Goal: Check status: Check status

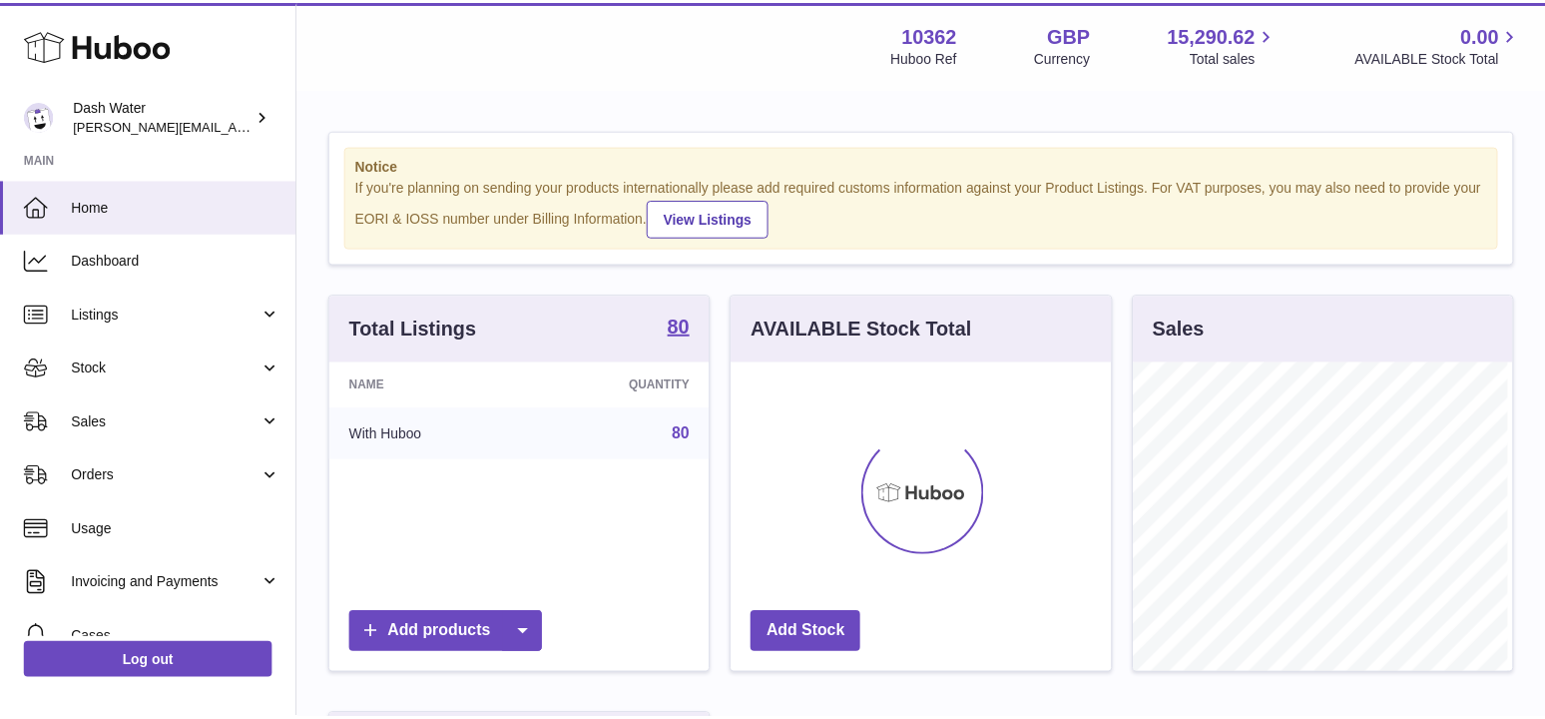
scroll to position [311, 384]
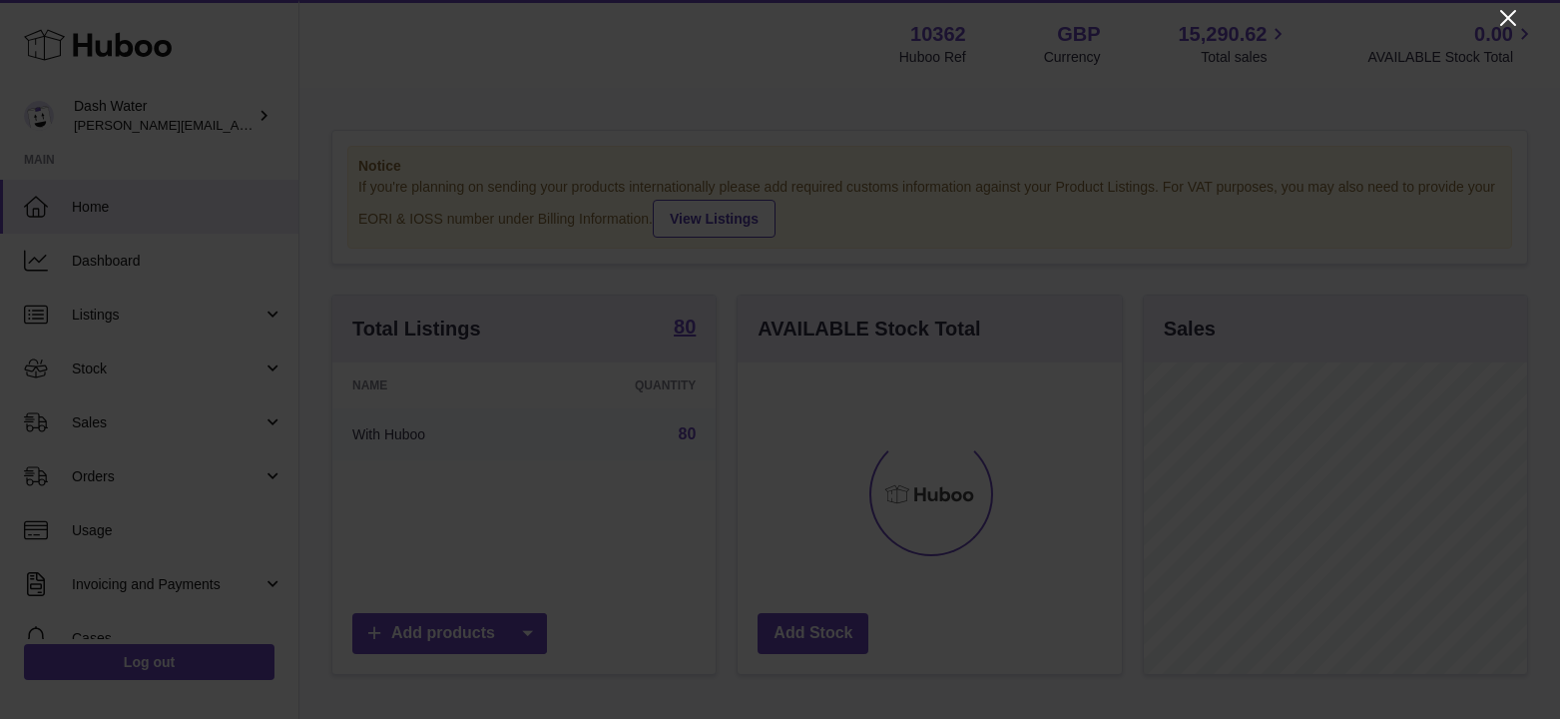
click at [1511, 19] on icon "Close" at bounding box center [1508, 18] width 24 height 24
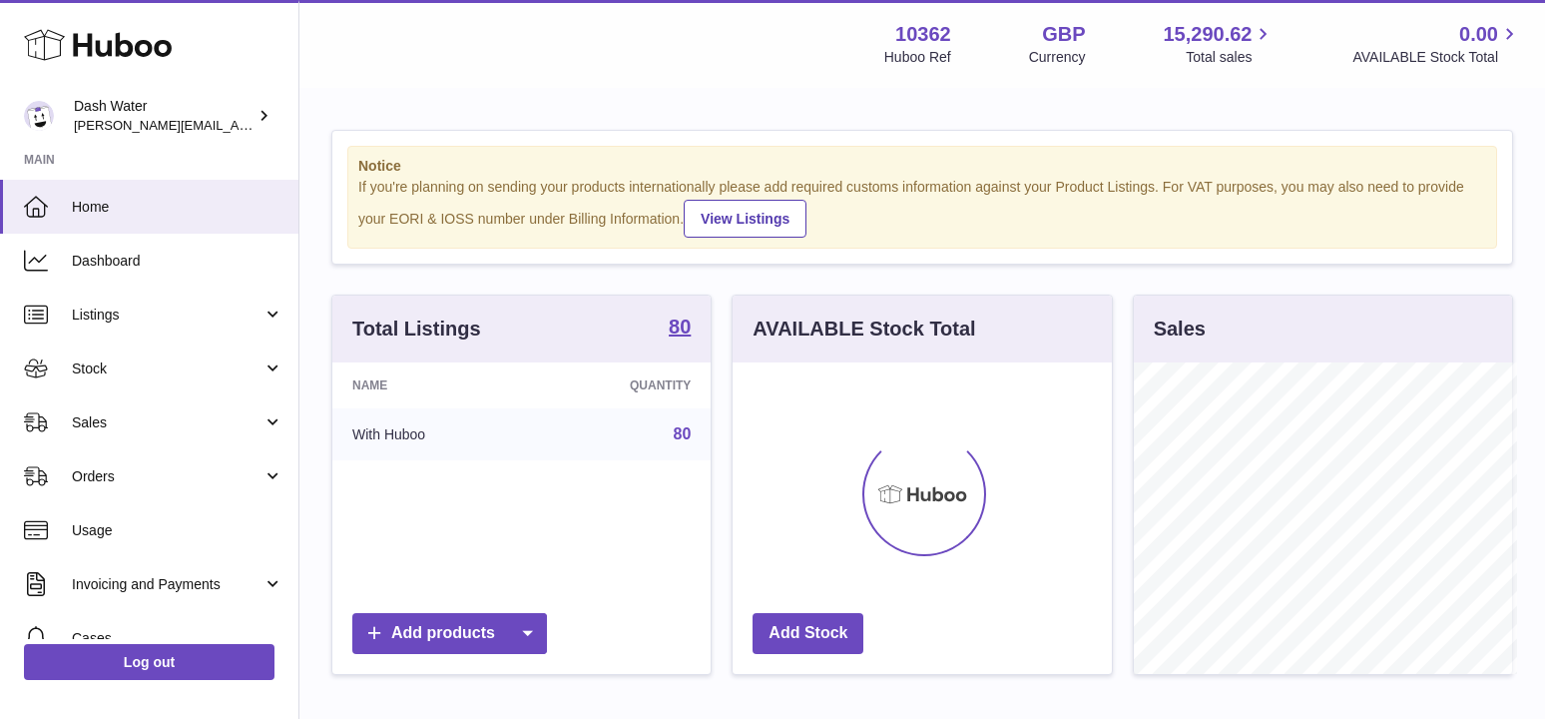
scroll to position [997658, 997591]
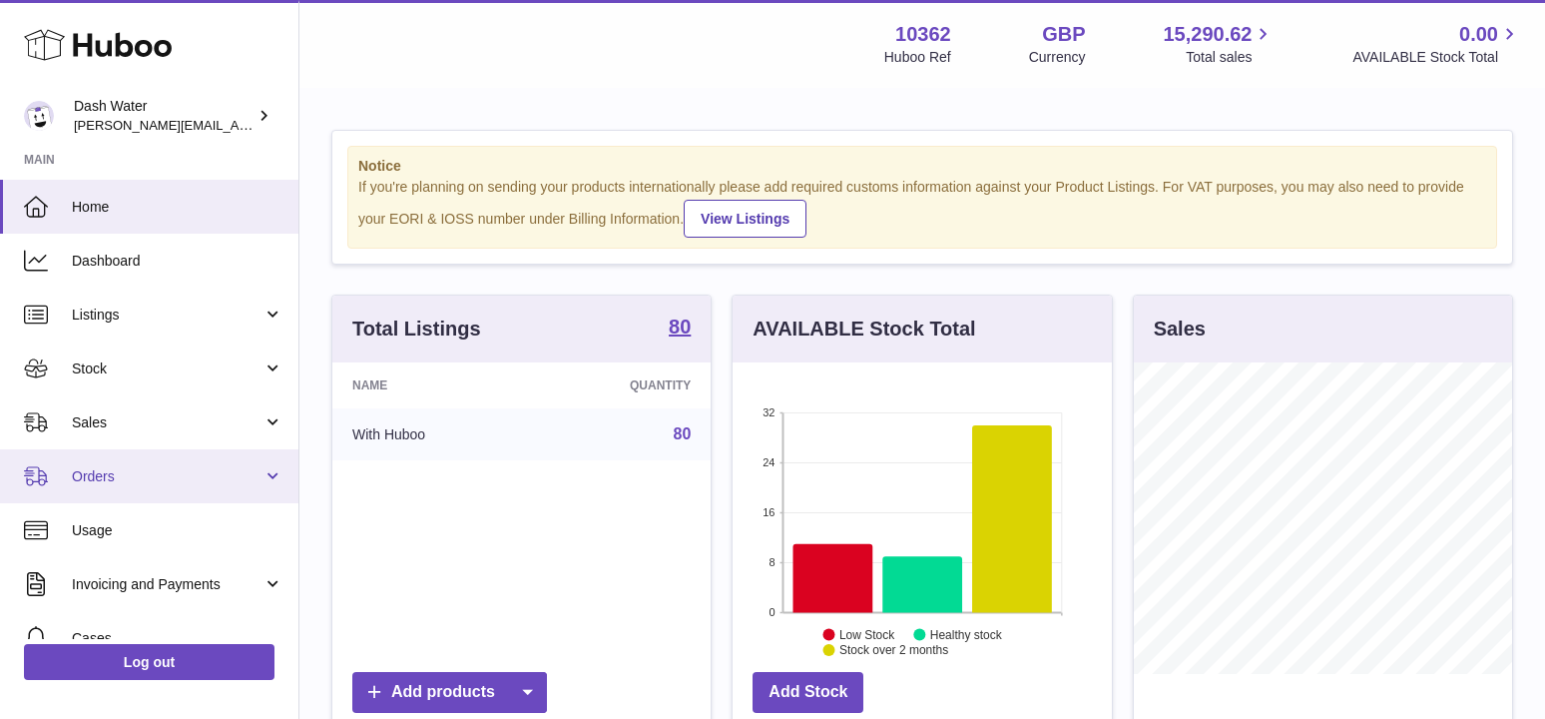
click at [145, 460] on link "Orders" at bounding box center [149, 476] width 298 height 54
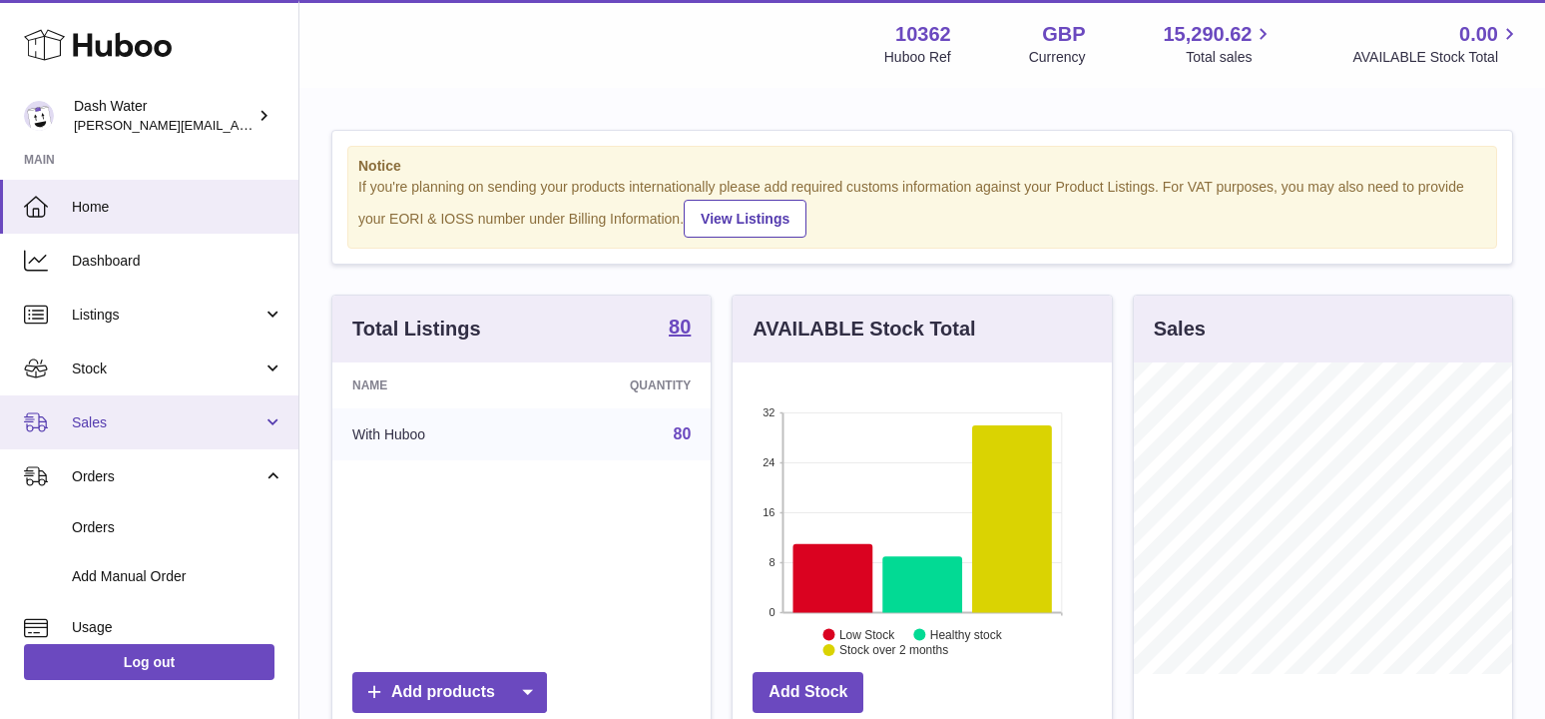
click at [160, 423] on span "Sales" at bounding box center [167, 422] width 191 height 19
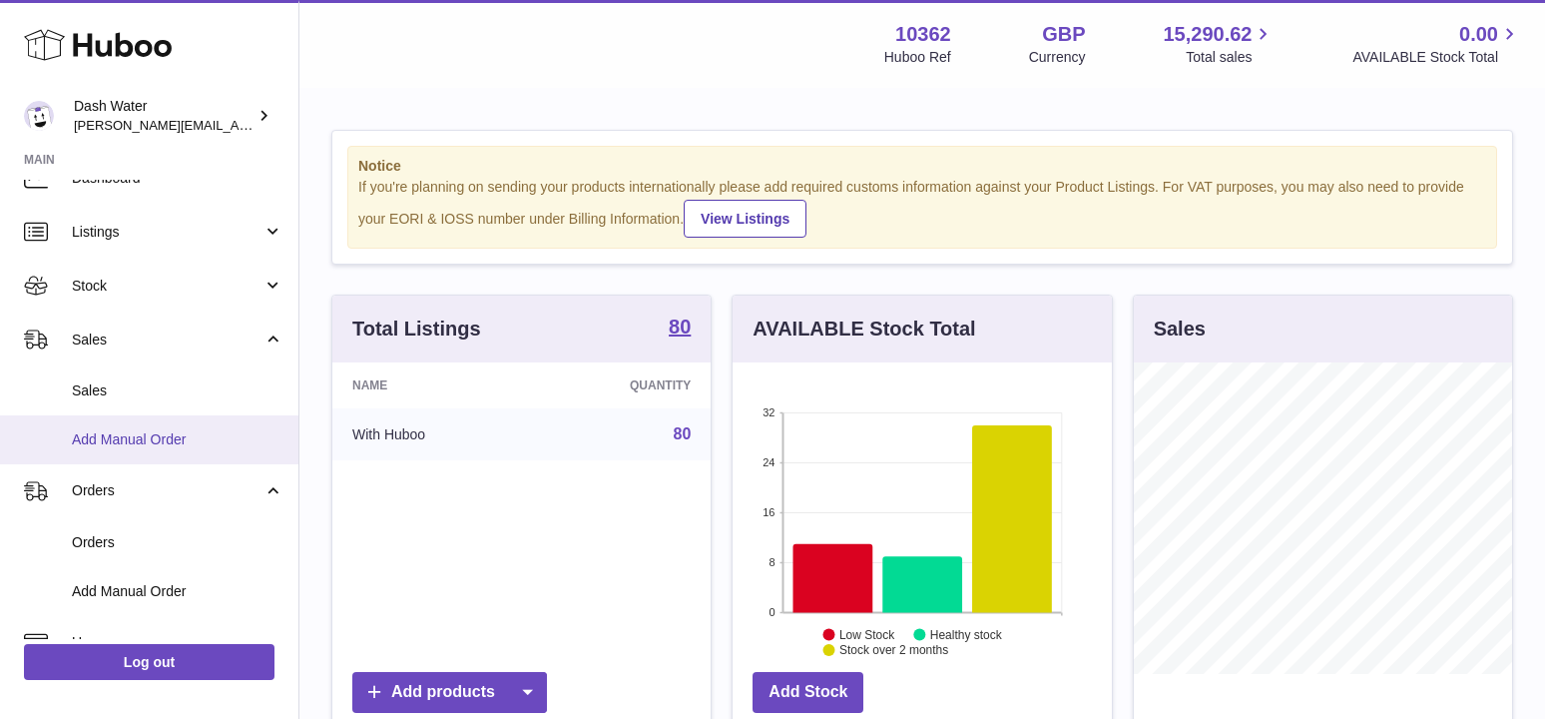
scroll to position [200, 0]
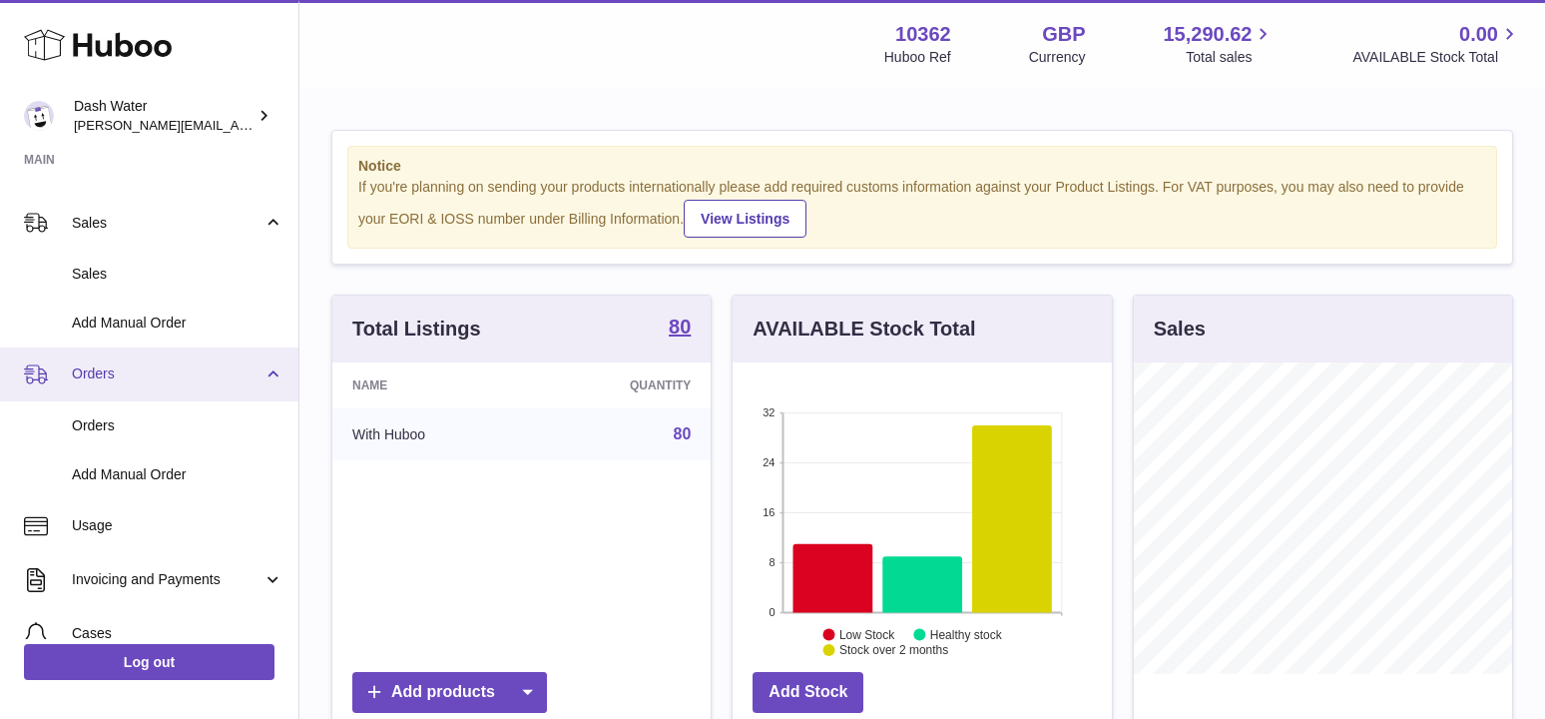
click at [144, 378] on span "Orders" at bounding box center [167, 373] width 191 height 19
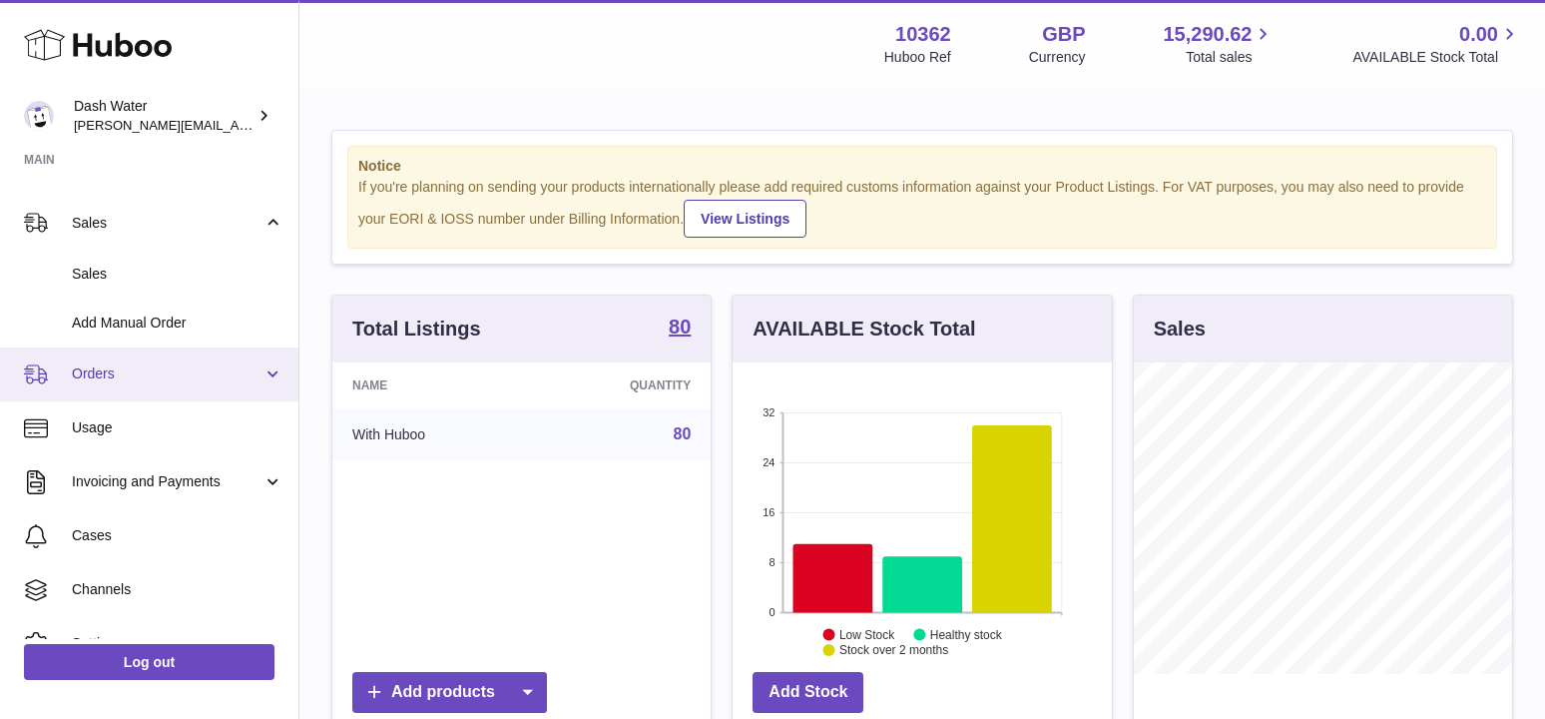
click at [144, 378] on span "Orders" at bounding box center [167, 373] width 191 height 19
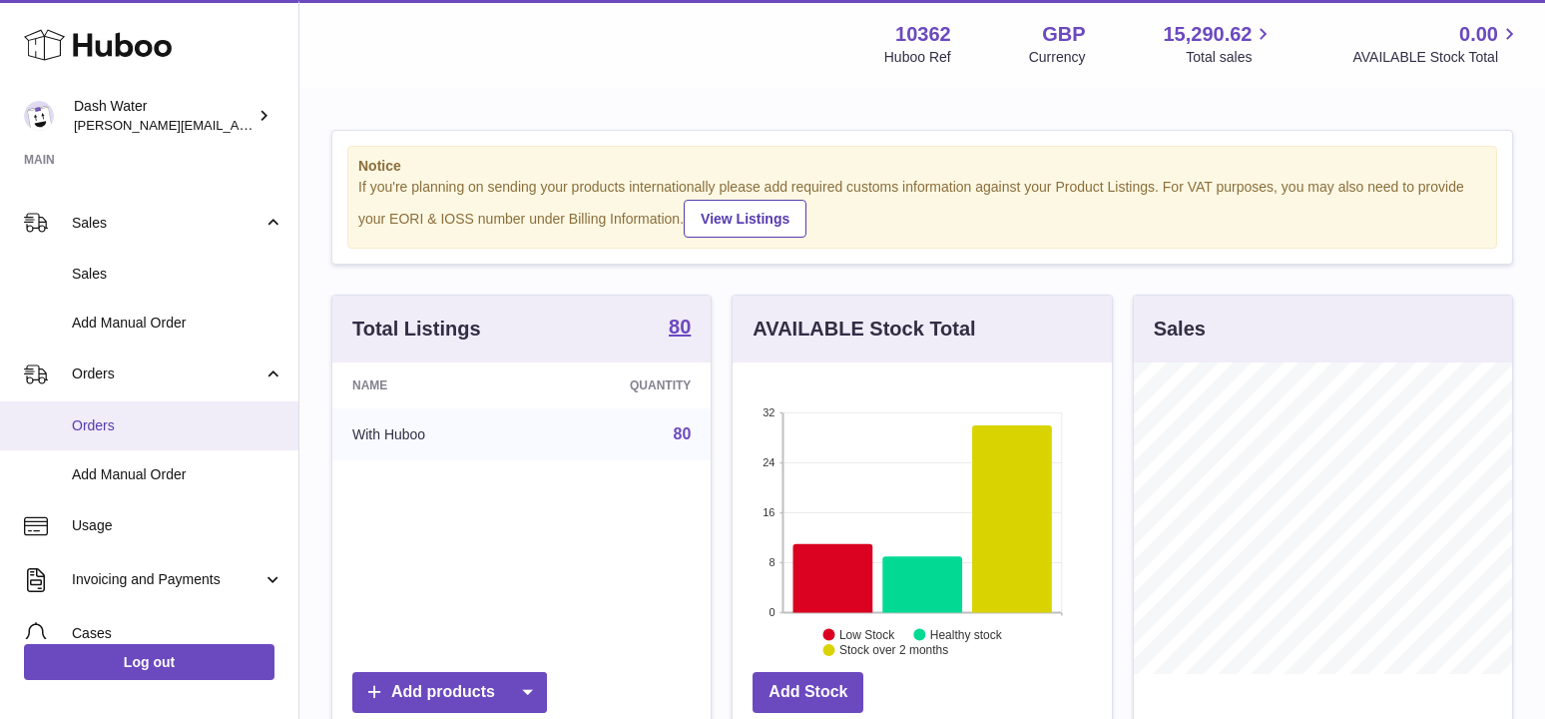
click at [123, 413] on link "Orders" at bounding box center [149, 425] width 298 height 49
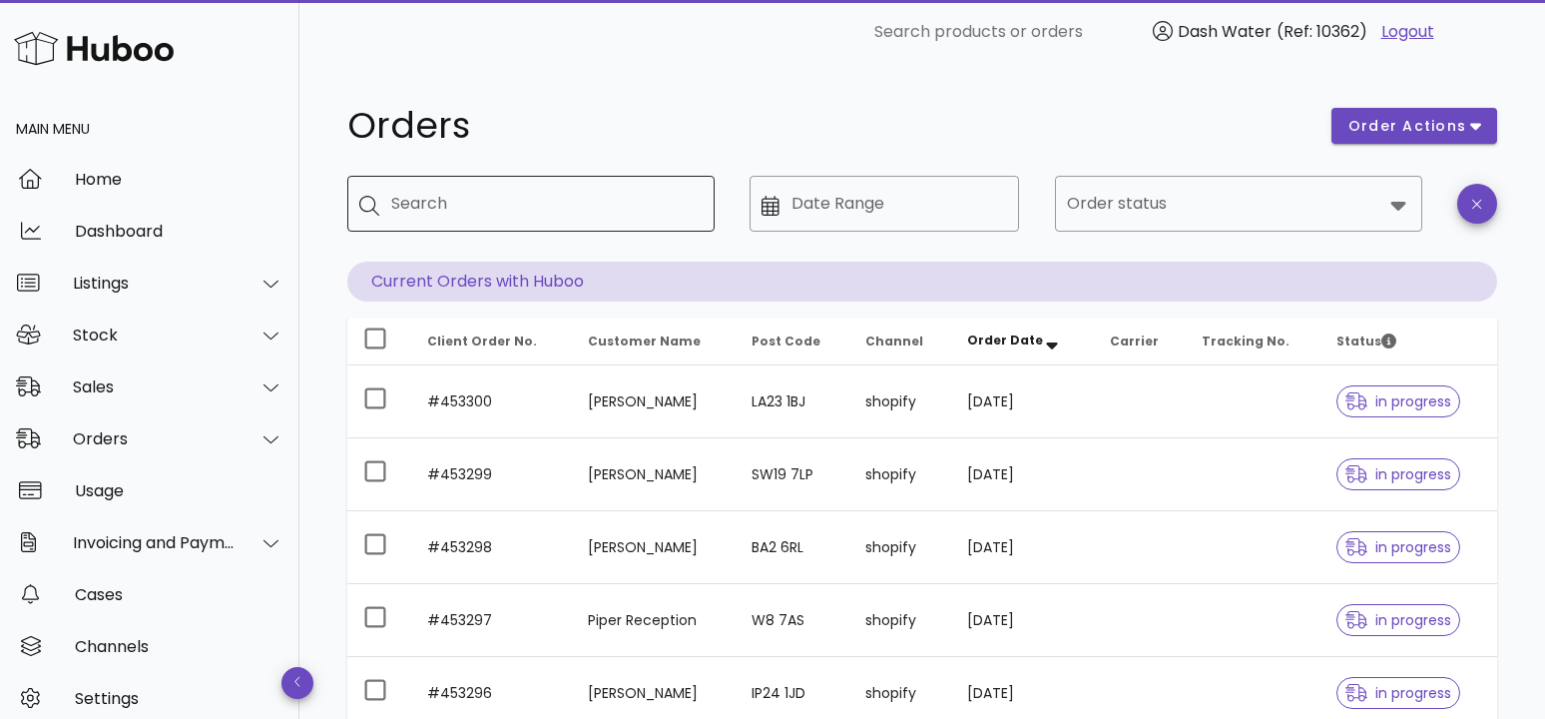
click at [438, 197] on input "Search" at bounding box center [544, 204] width 307 height 32
click at [125, 395] on div "Sales" at bounding box center [154, 386] width 163 height 19
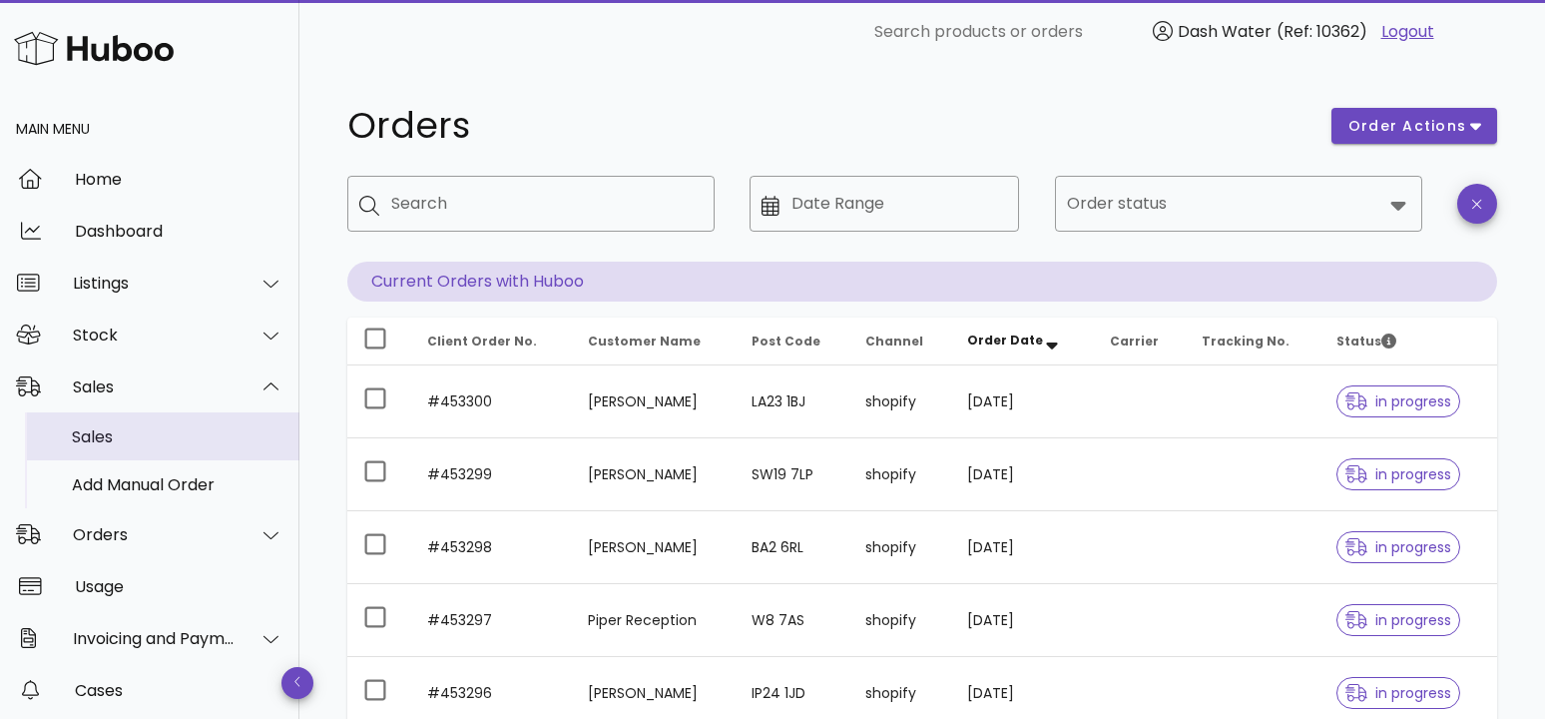
click at [114, 430] on div "Sales" at bounding box center [178, 436] width 212 height 19
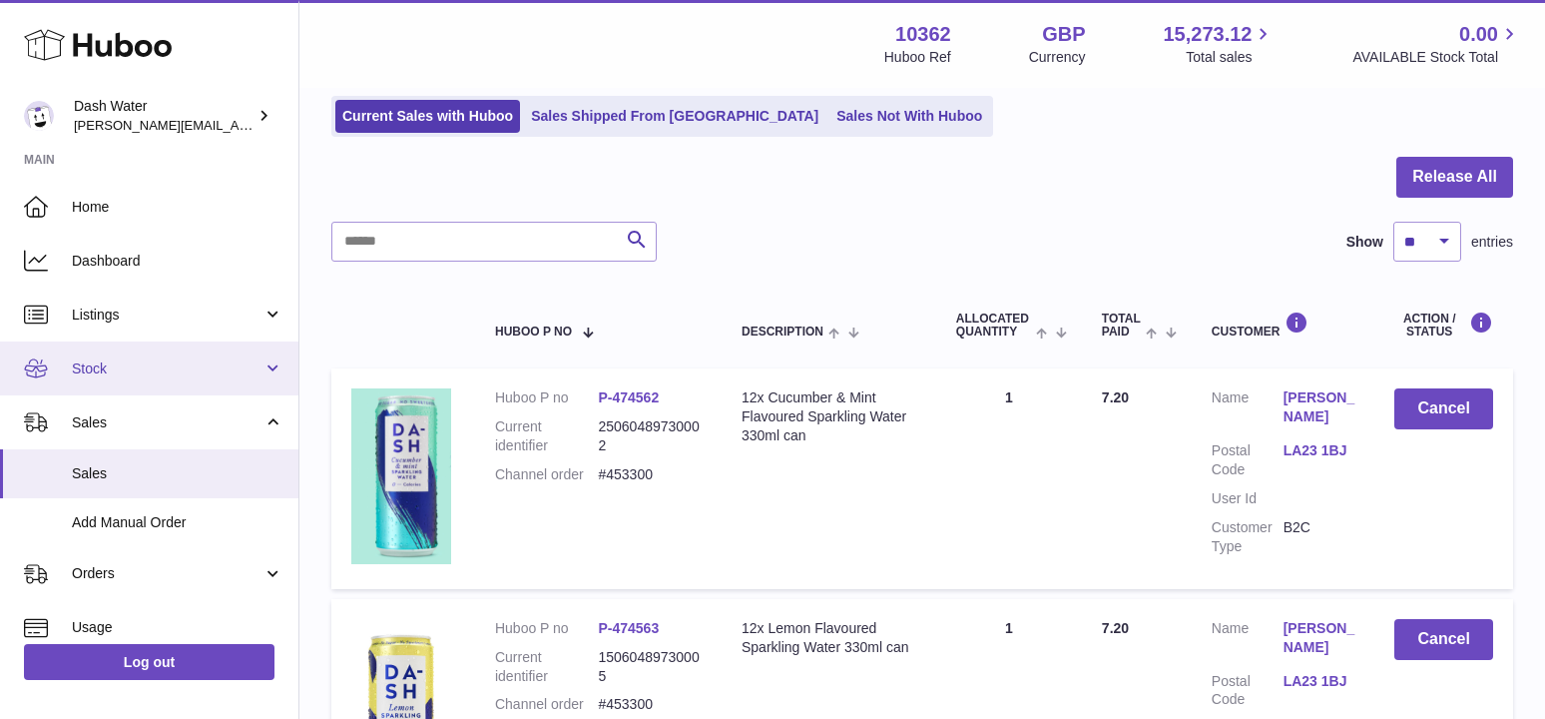
scroll to position [100, 0]
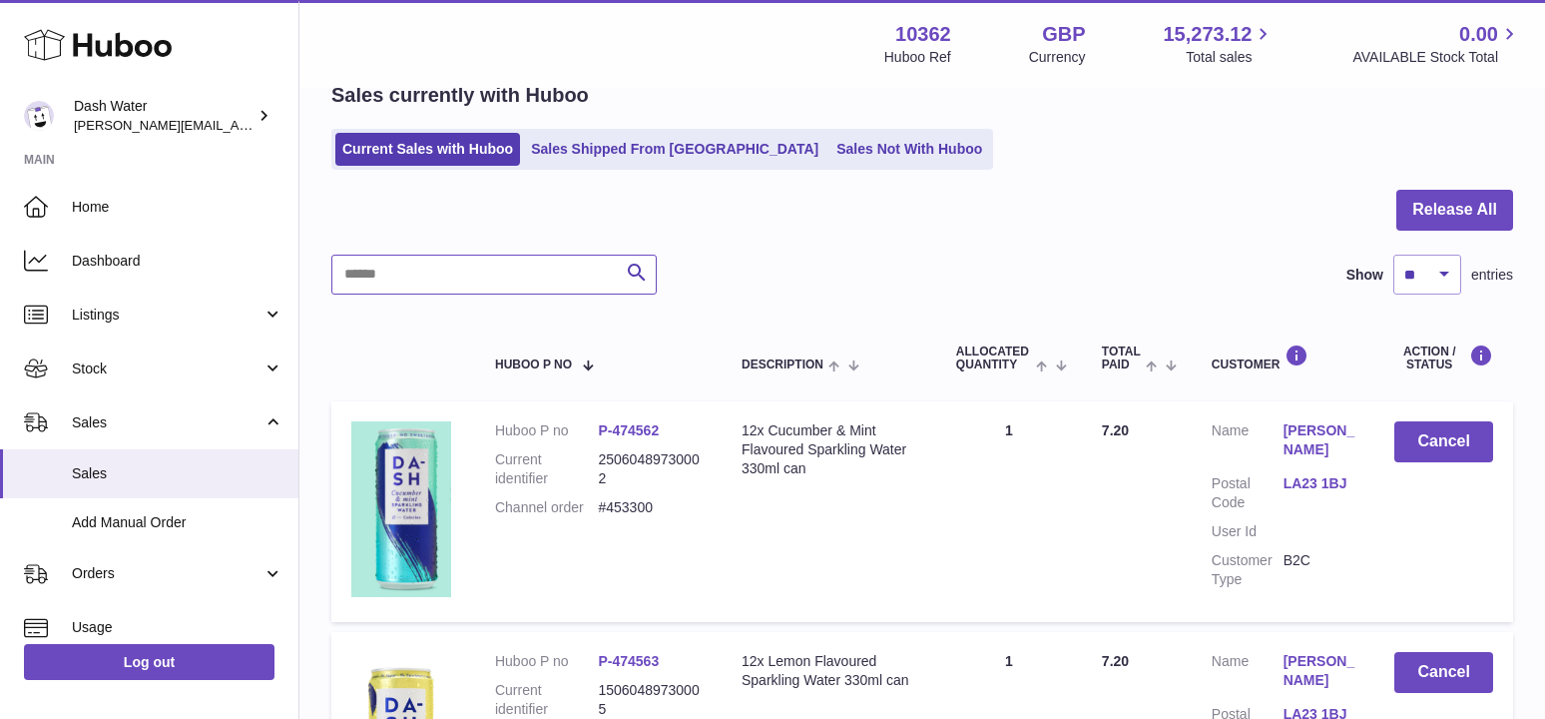
click at [404, 268] on input "text" at bounding box center [493, 274] width 325 height 40
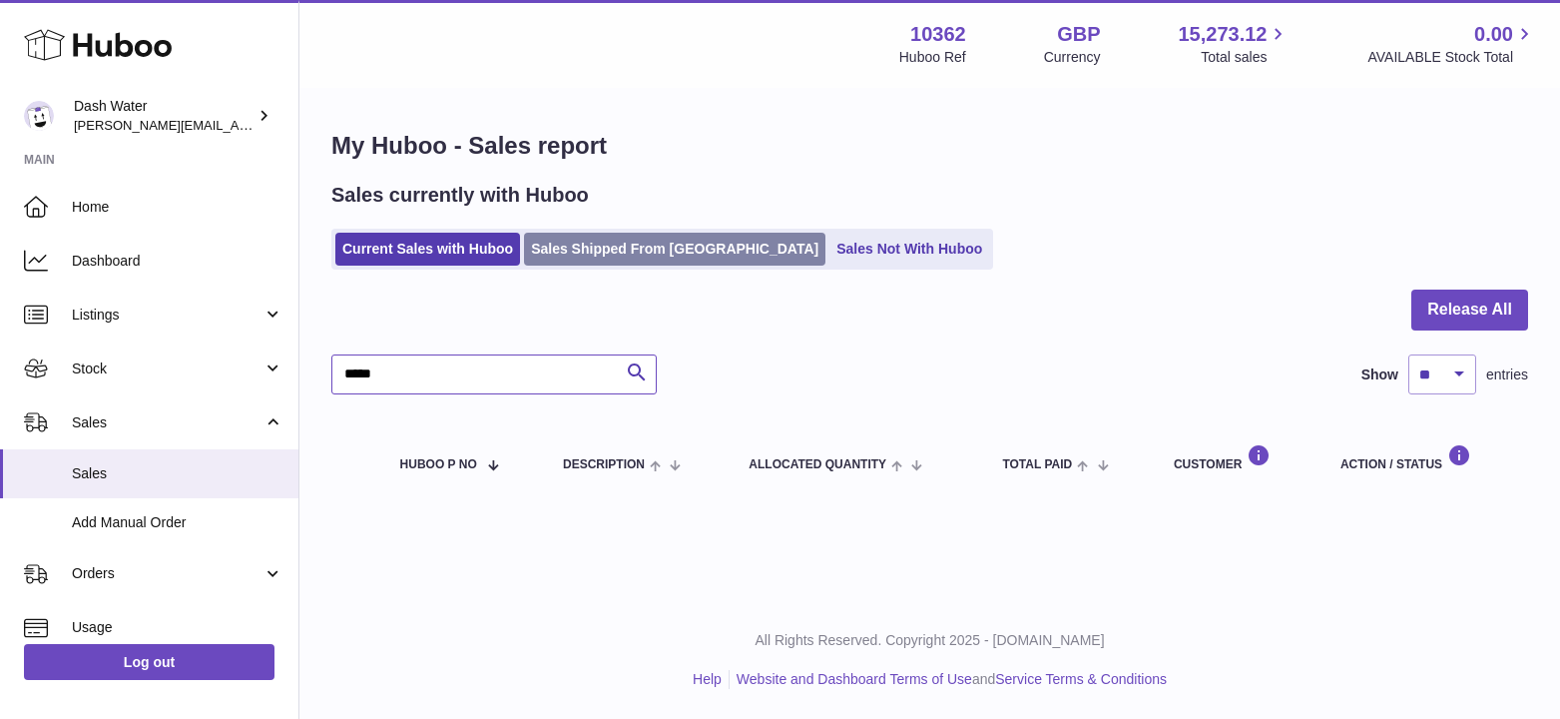
type input "*****"
click at [619, 247] on link "Sales Shipped From [GEOGRAPHIC_DATA]" at bounding box center [674, 249] width 301 height 33
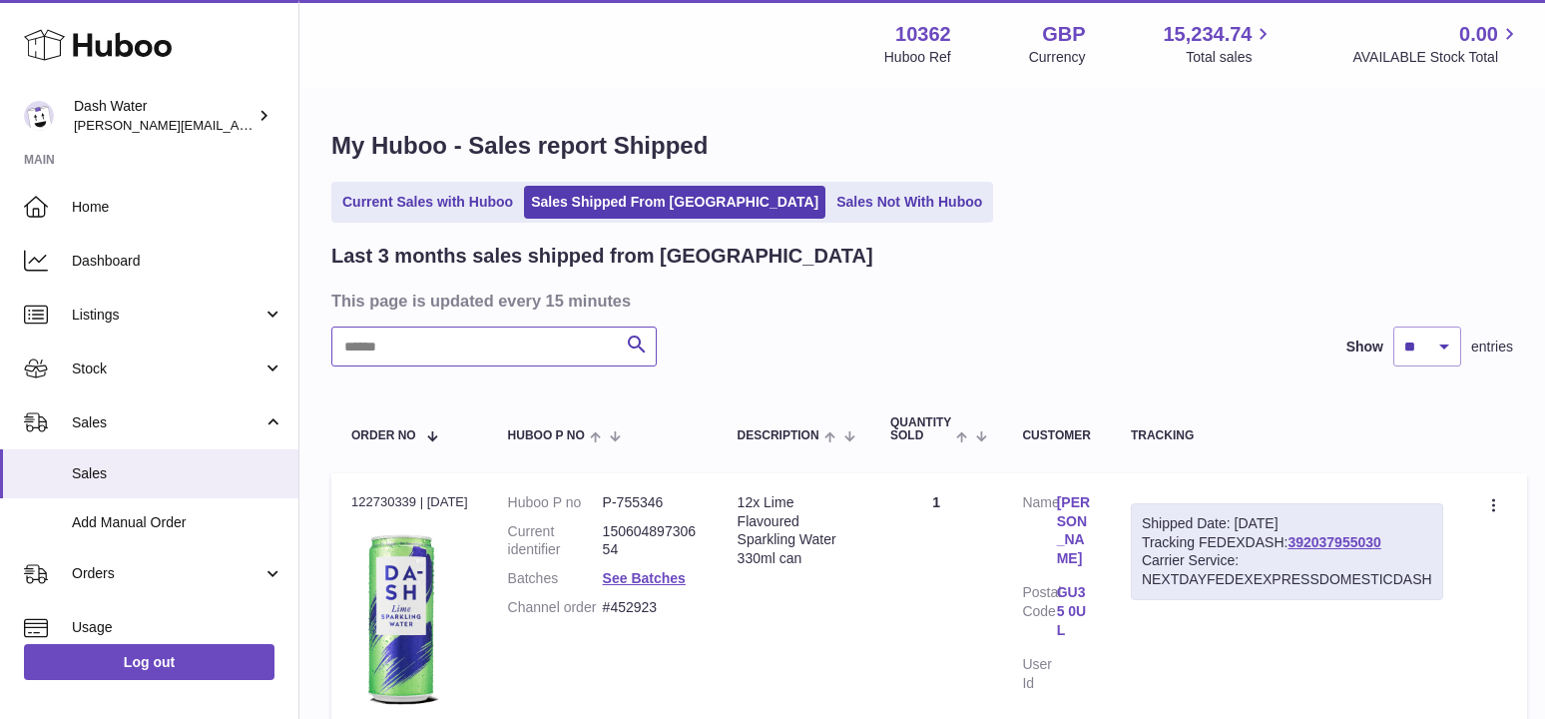
click at [491, 332] on input "text" at bounding box center [493, 346] width 325 height 40
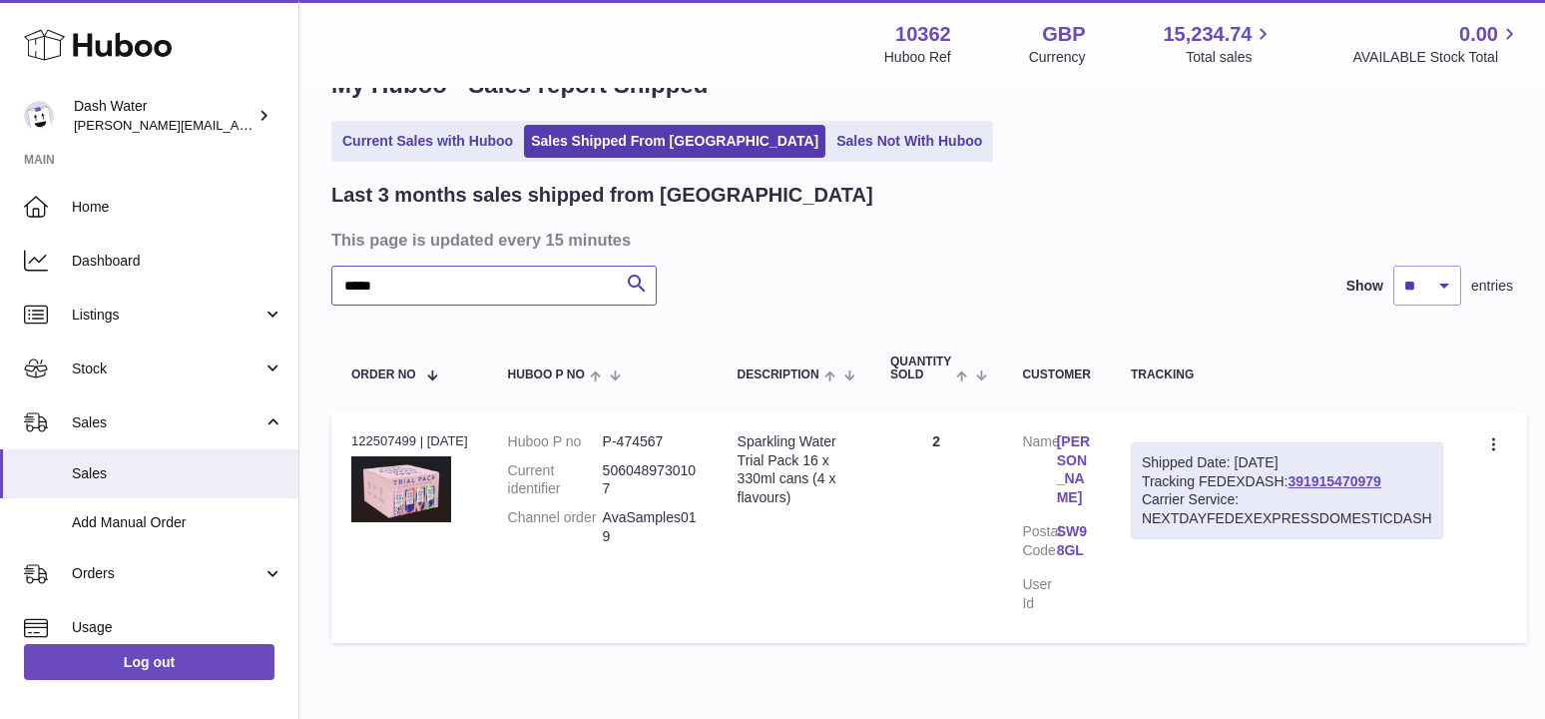
scroll to position [134, 0]
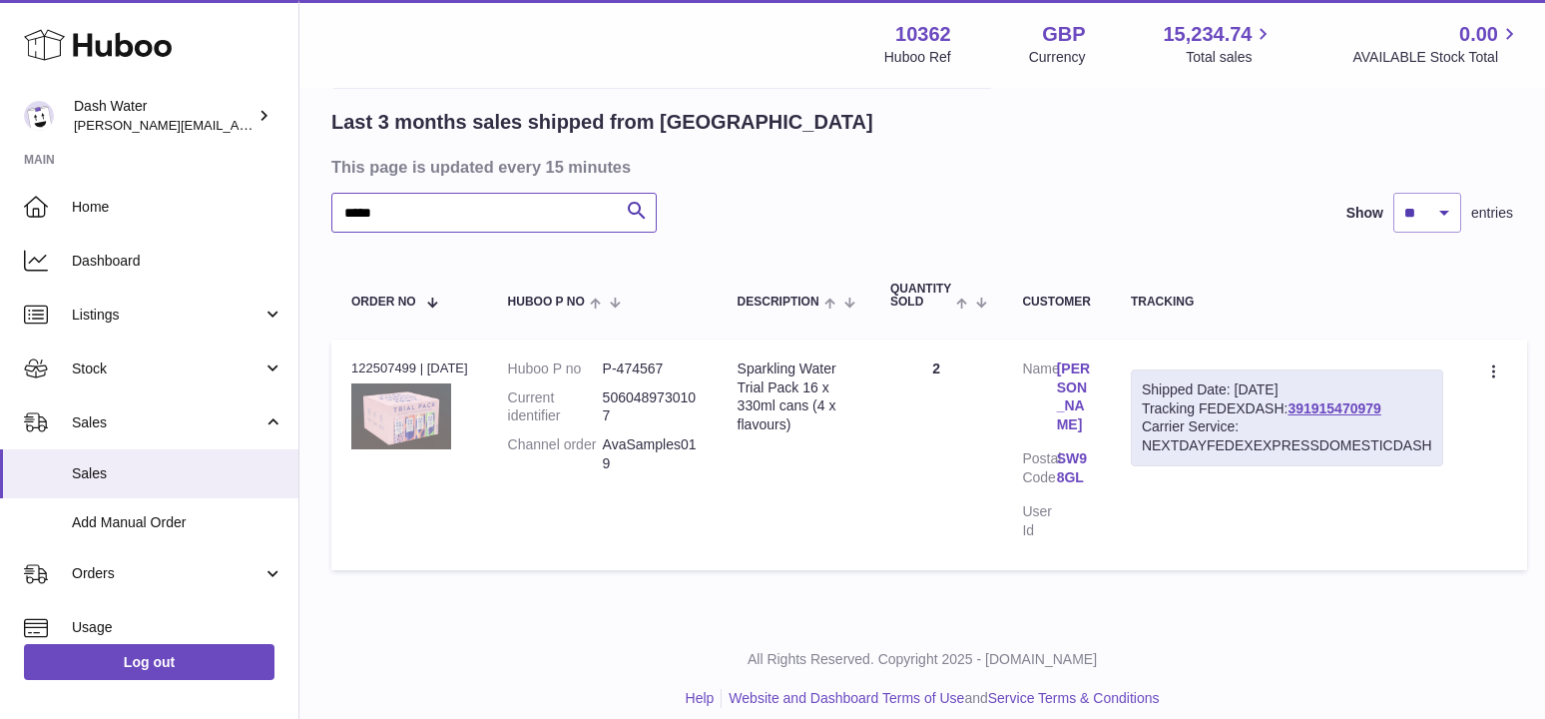
type input "*****"
click at [402, 407] on img at bounding box center [401, 416] width 100 height 66
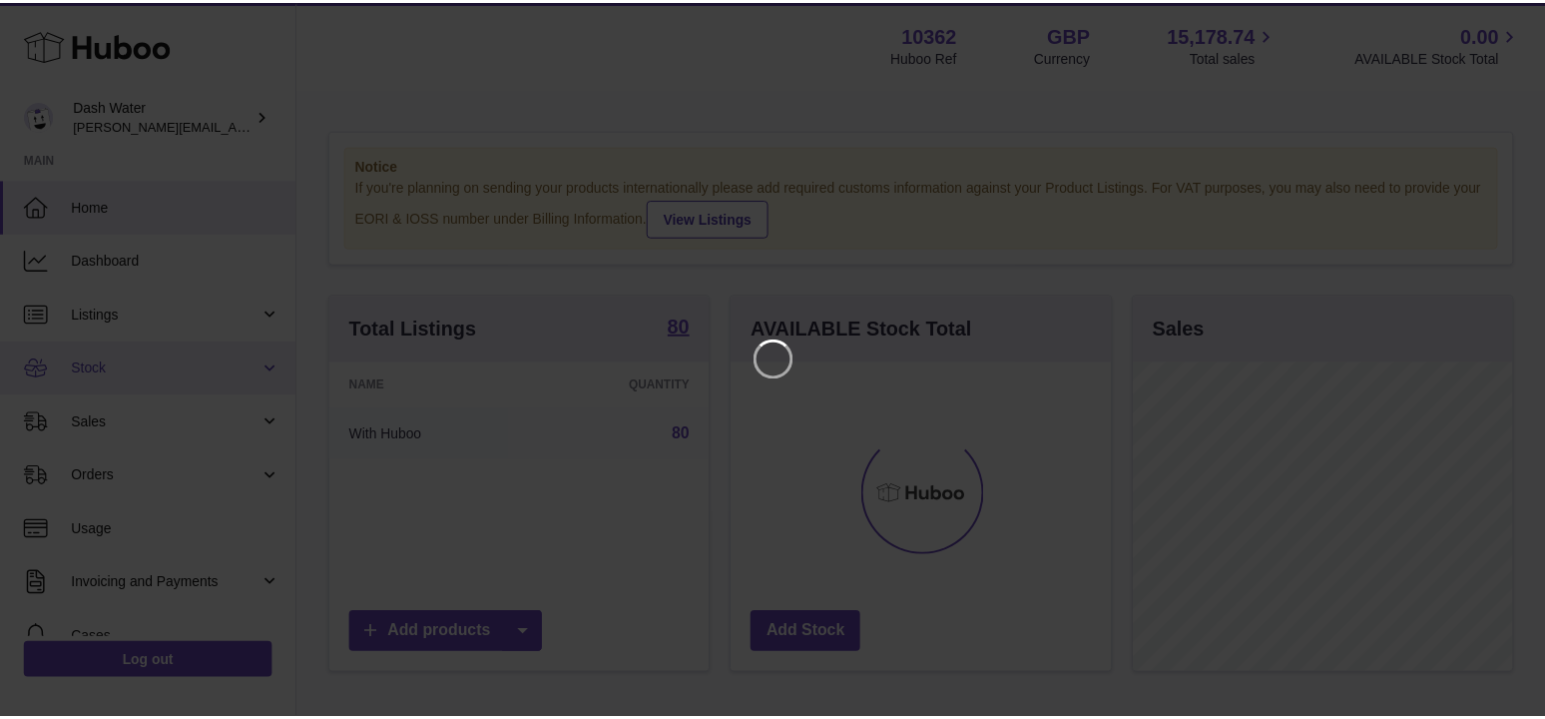
scroll to position [311, 384]
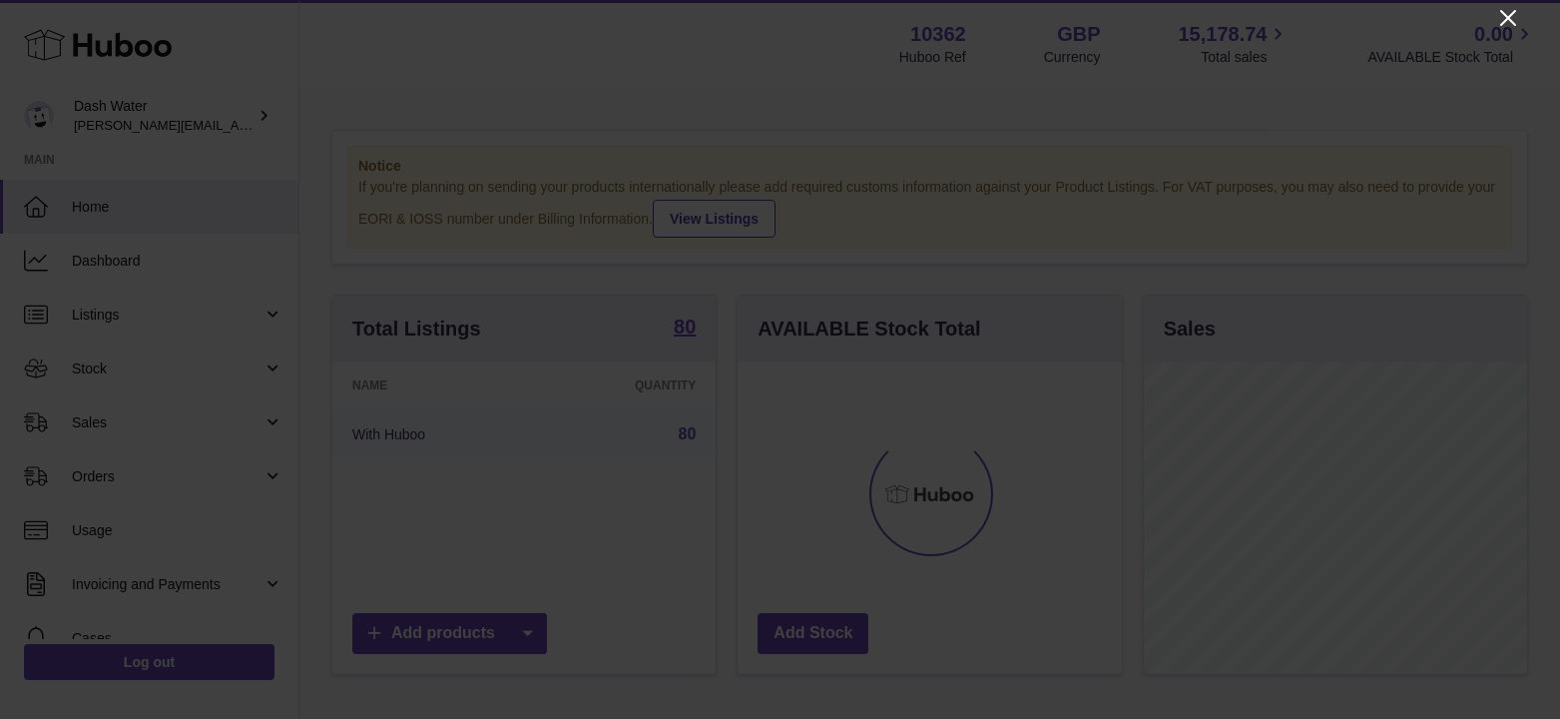
click at [1506, 12] on icon "Close" at bounding box center [1508, 18] width 24 height 24
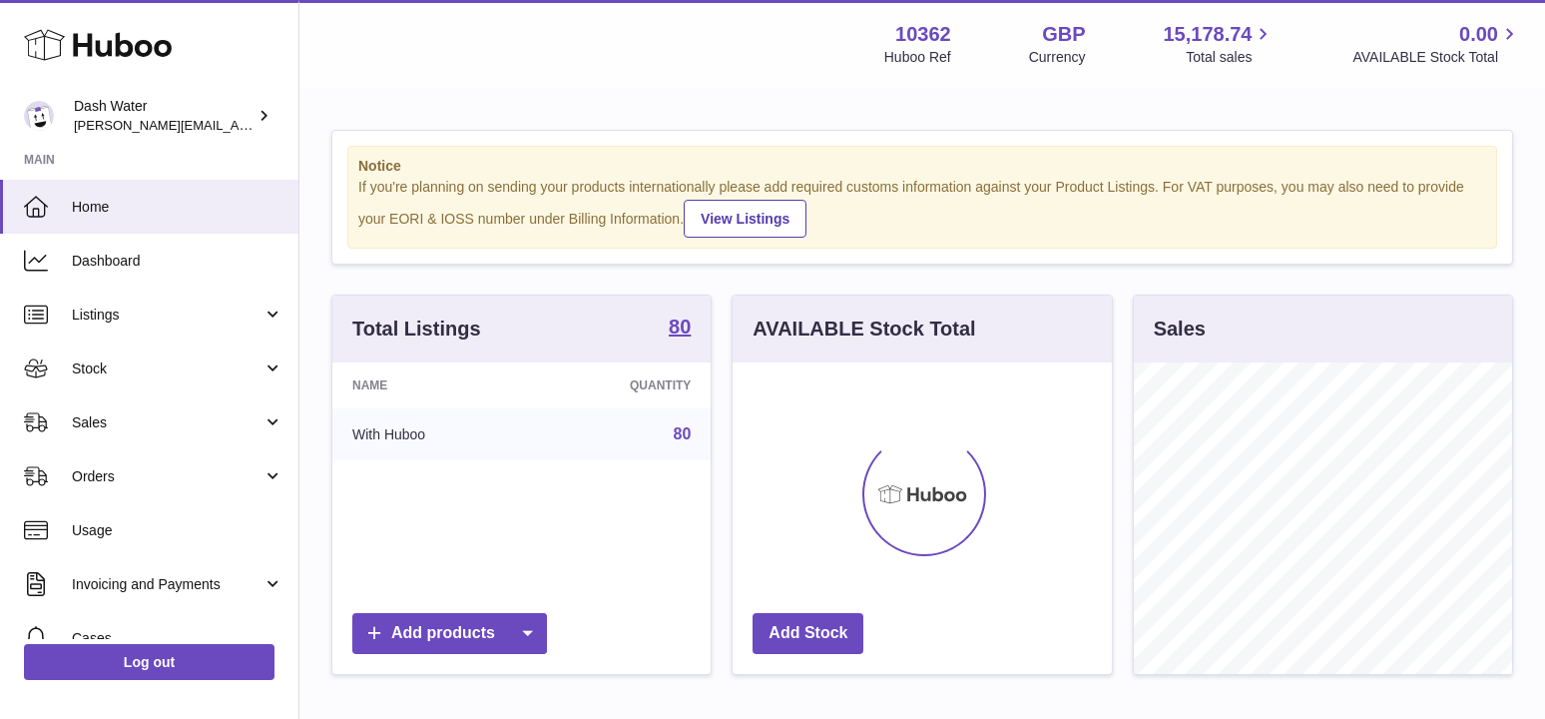
scroll to position [997658, 997591]
click at [129, 436] on link "Sales" at bounding box center [149, 422] width 298 height 54
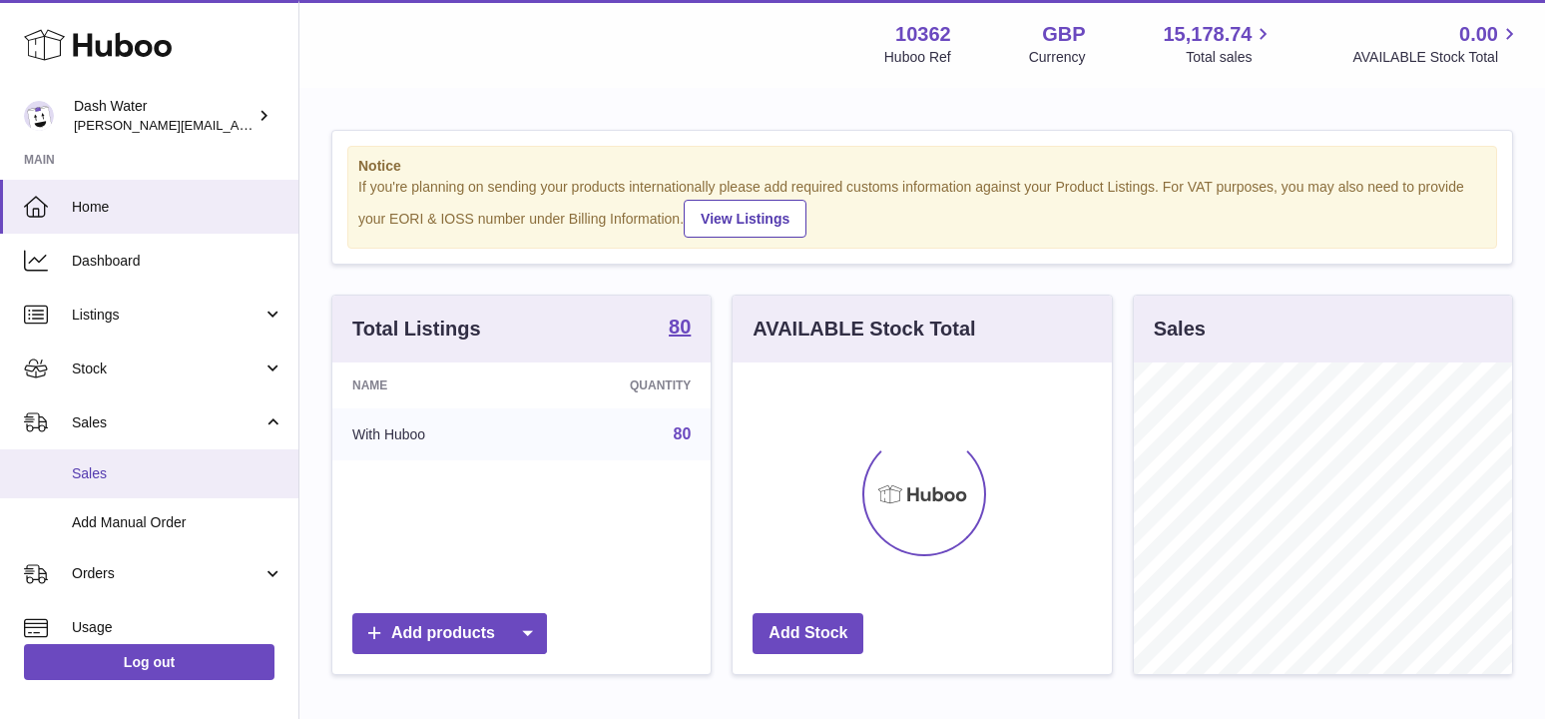
click at [130, 465] on span "Sales" at bounding box center [178, 473] width 212 height 19
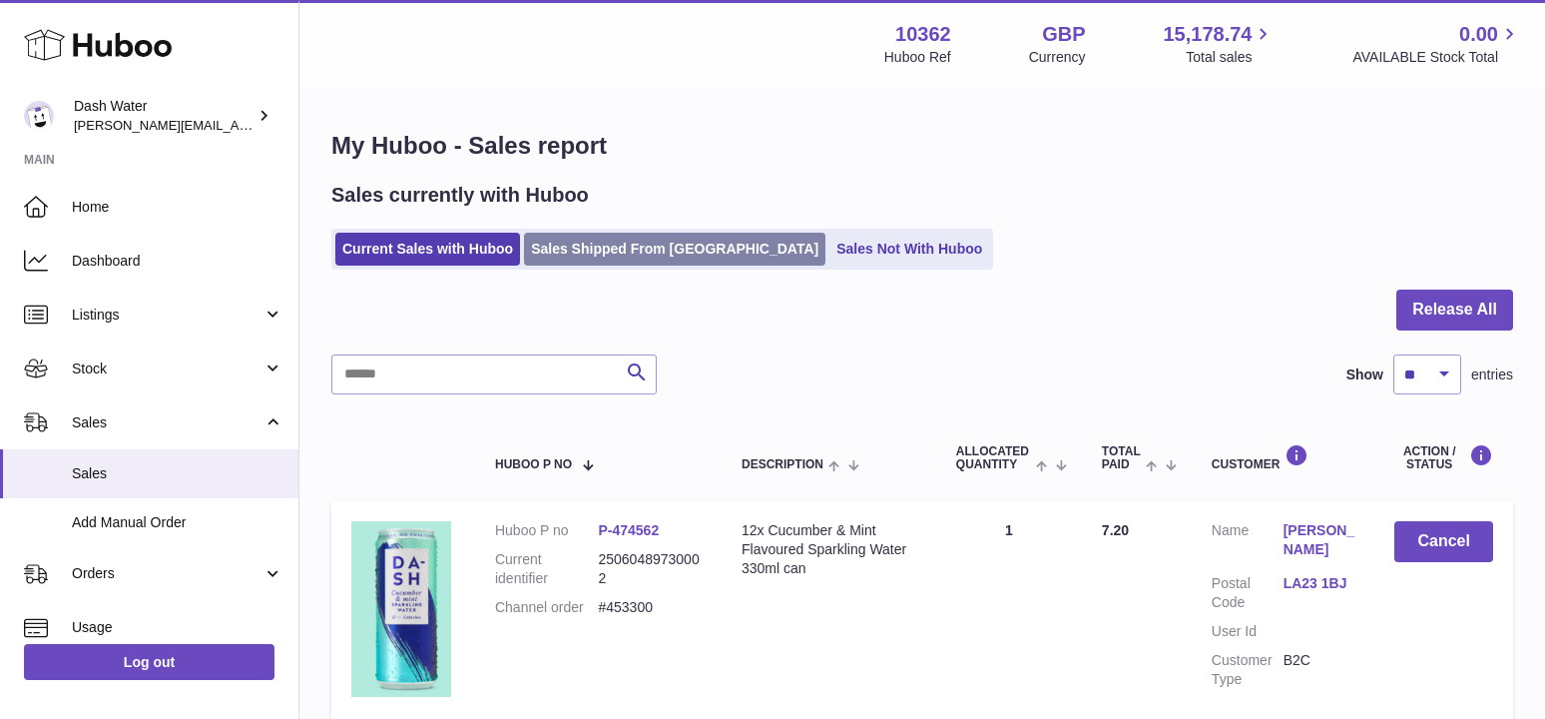
click at [600, 241] on link "Sales Shipped From [GEOGRAPHIC_DATA]" at bounding box center [674, 249] width 301 height 33
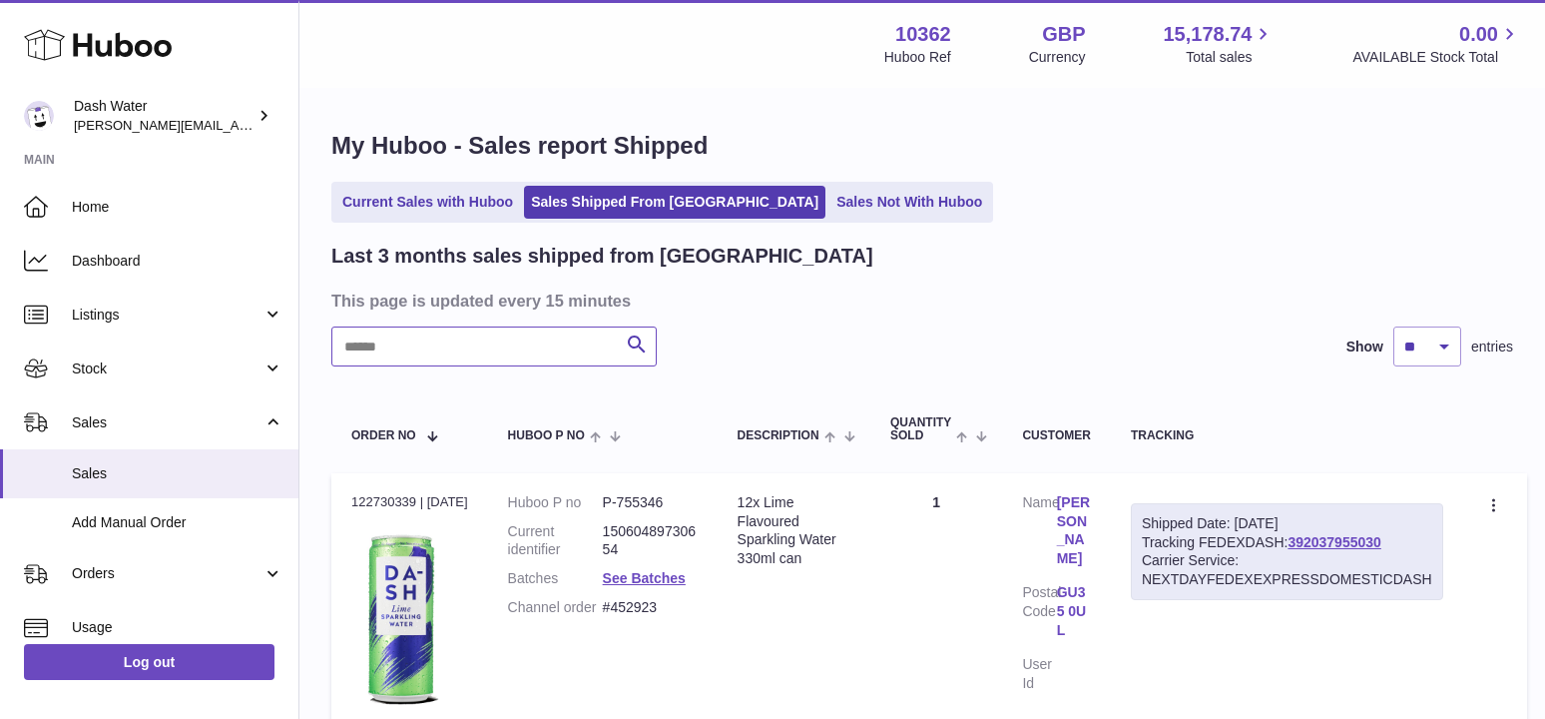
click at [433, 352] on input "text" at bounding box center [493, 346] width 325 height 40
type input "*****"
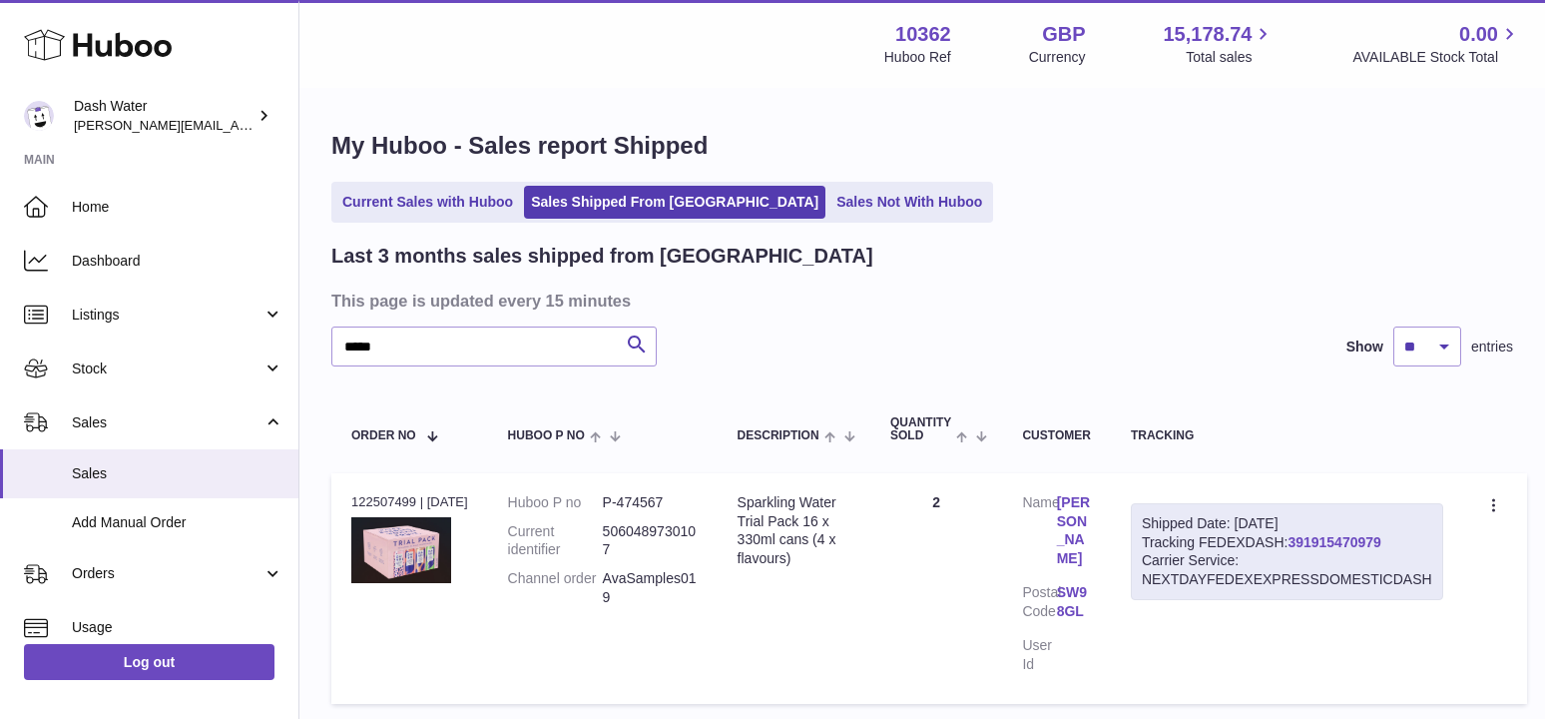
click at [1370, 540] on link "391915470979" at bounding box center [1333, 542] width 93 height 16
